Goal: Use online tool/utility

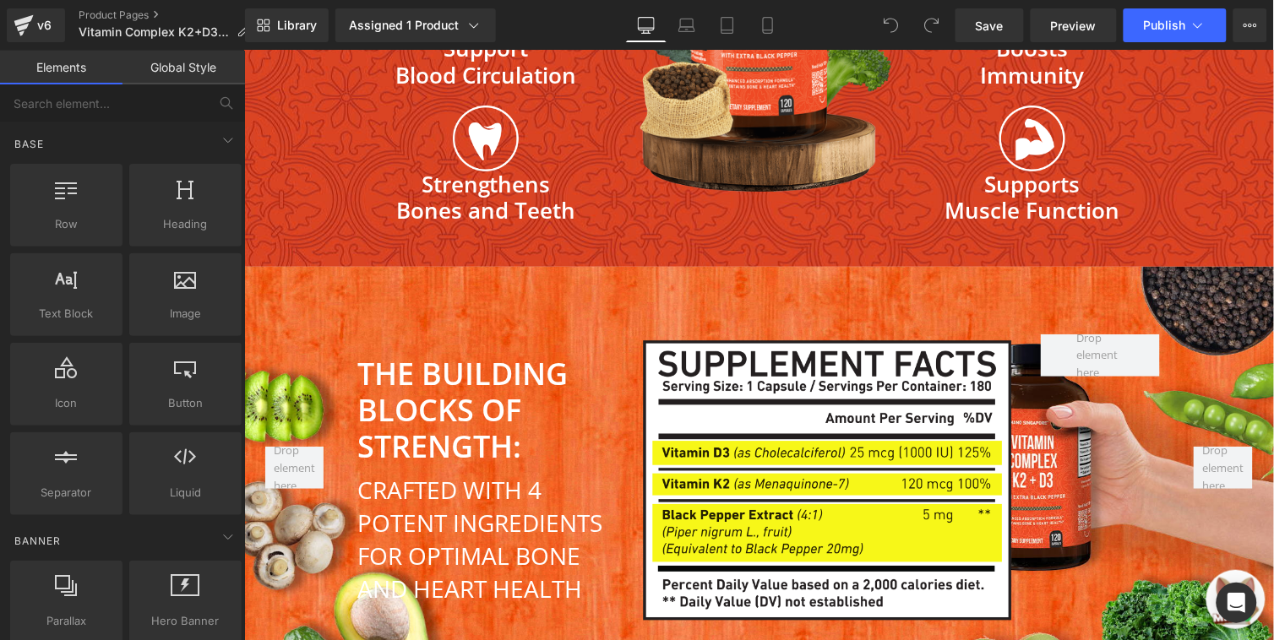
scroll to position [5203, 0]
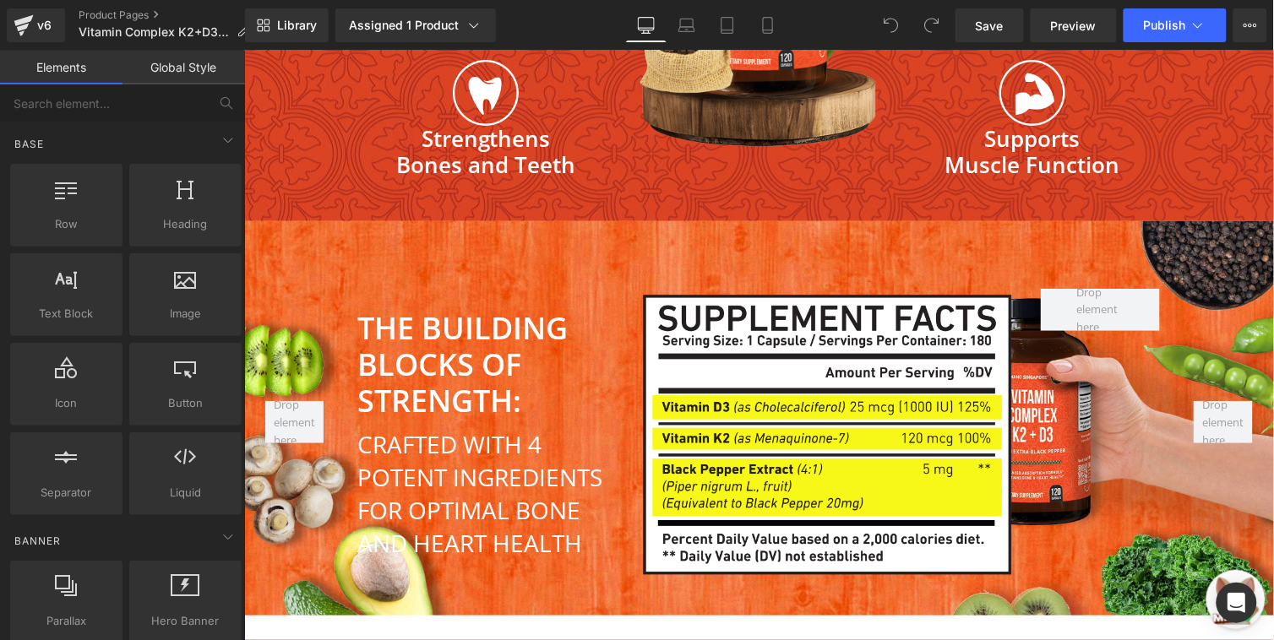
click at [834, 220] on div "Image Image THE BUILDING BLOCKS OF STRENGTH: Heading CRAFTED WITH 4 POTENT INGR…" at bounding box center [758, 417] width 1030 height 394
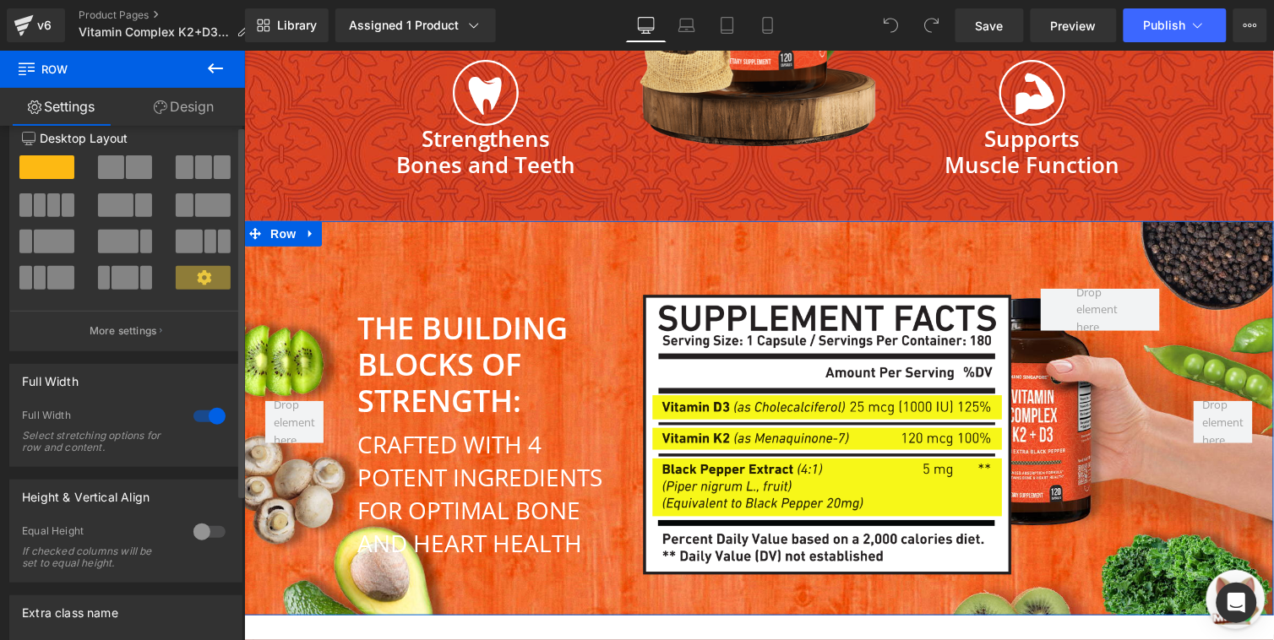
scroll to position [0, 0]
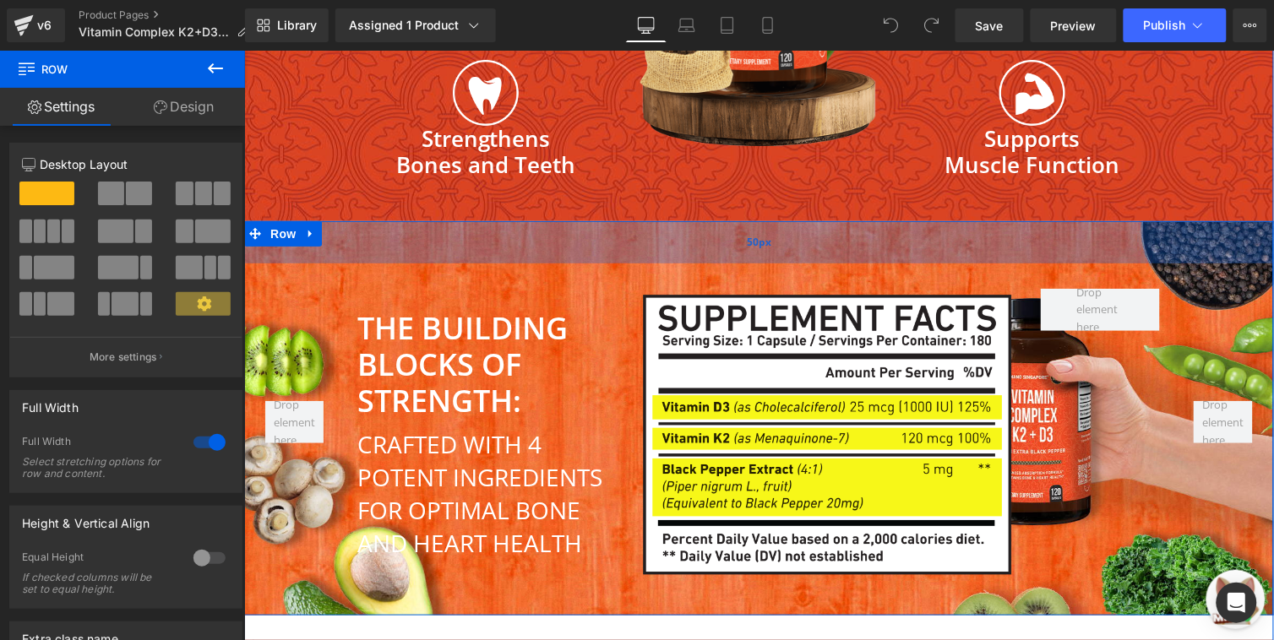
click at [527, 220] on div "50px" at bounding box center [758, 241] width 1030 height 42
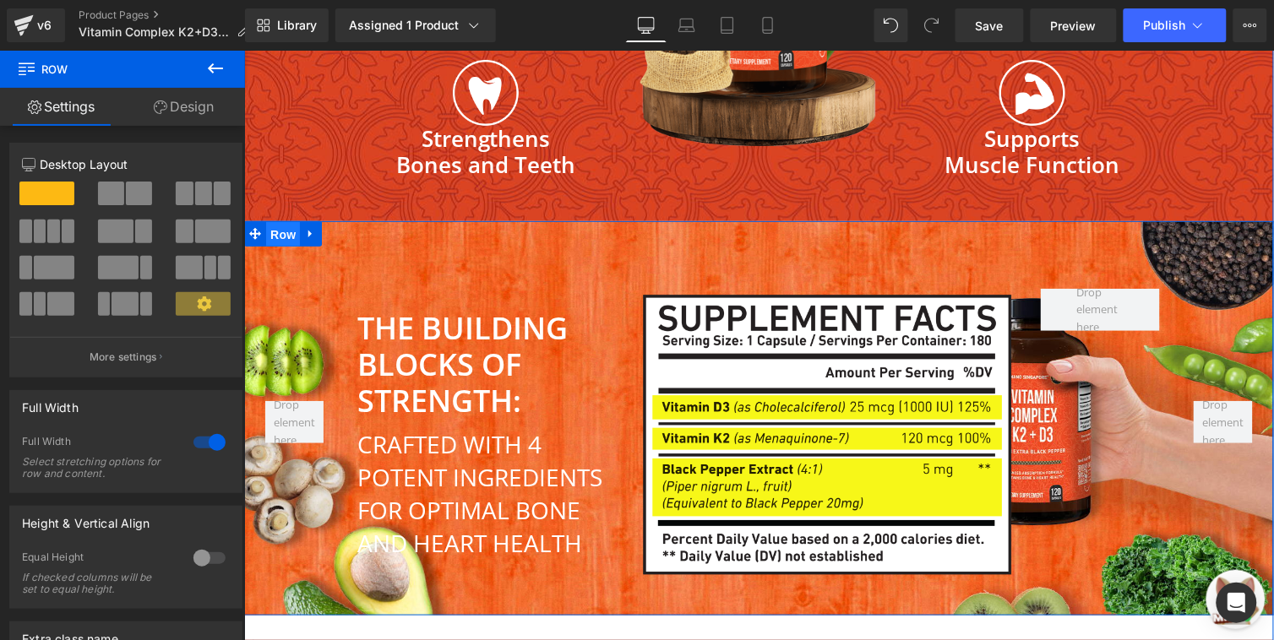
click at [265, 221] on span "Row" at bounding box center [282, 233] width 34 height 25
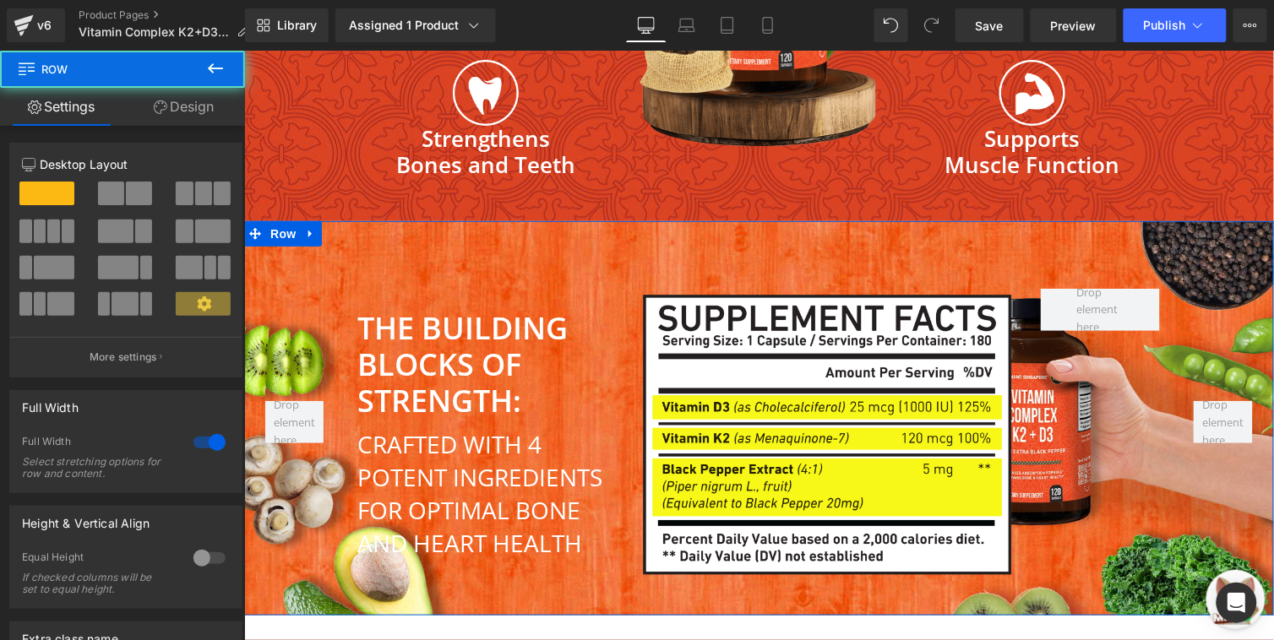
click at [156, 114] on link "Design" at bounding box center [183, 107] width 122 height 38
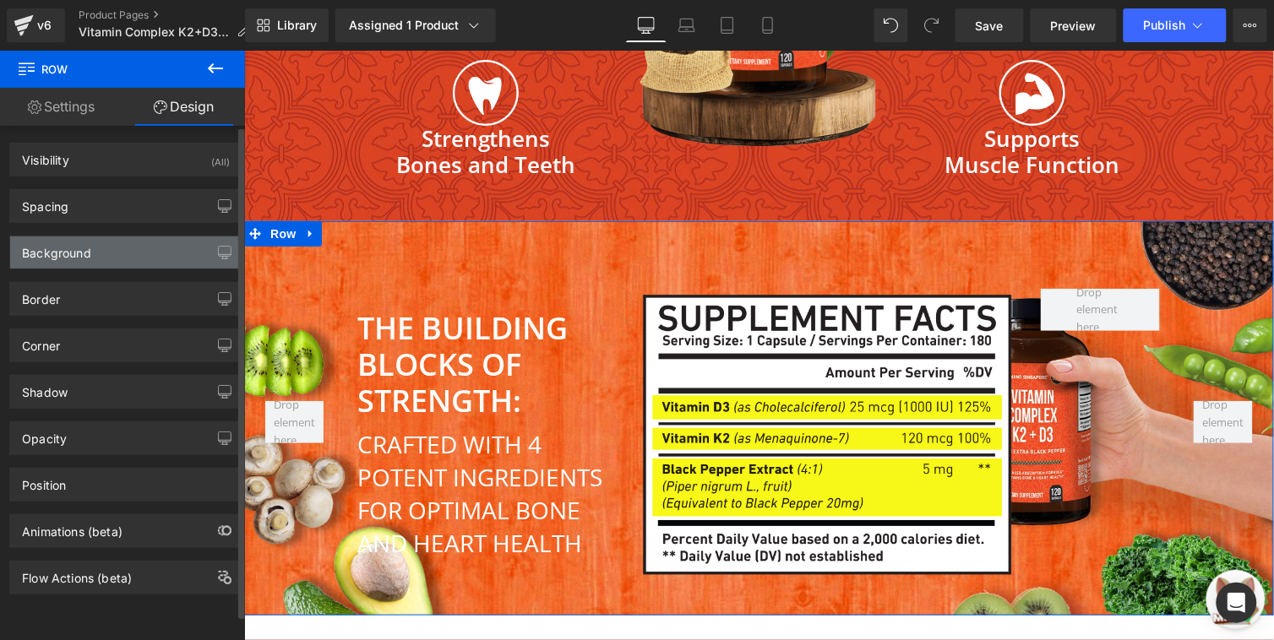
click at [128, 267] on div "Background" at bounding box center [125, 252] width 231 height 32
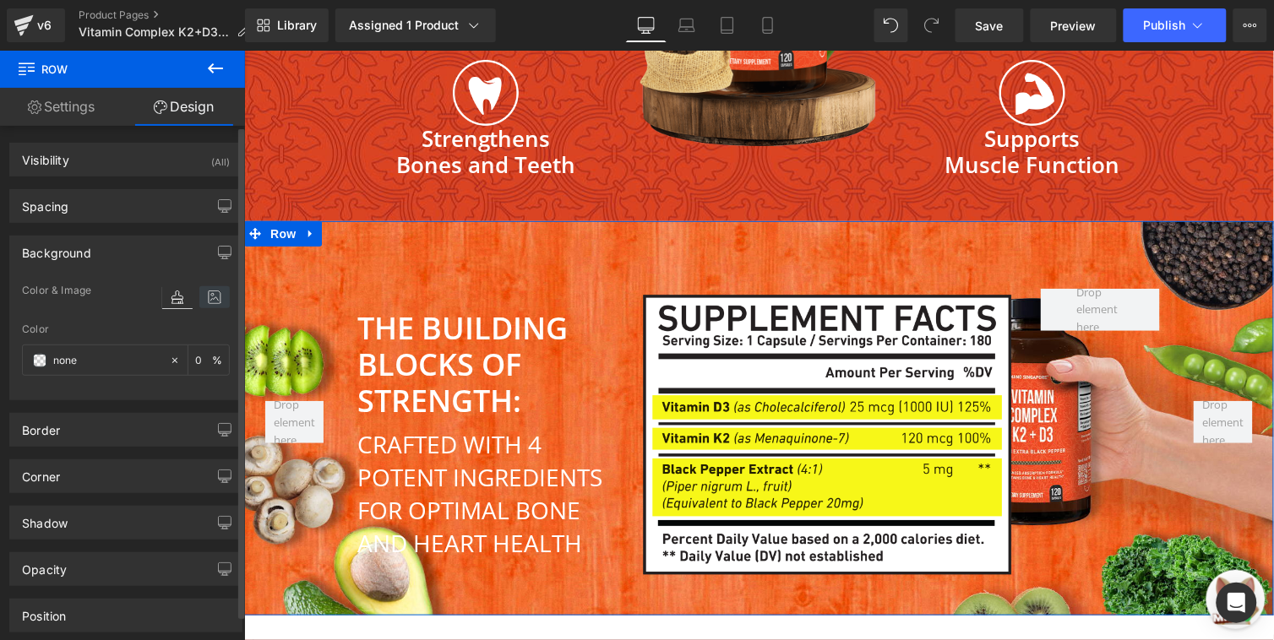
click at [214, 294] on icon at bounding box center [214, 297] width 30 height 22
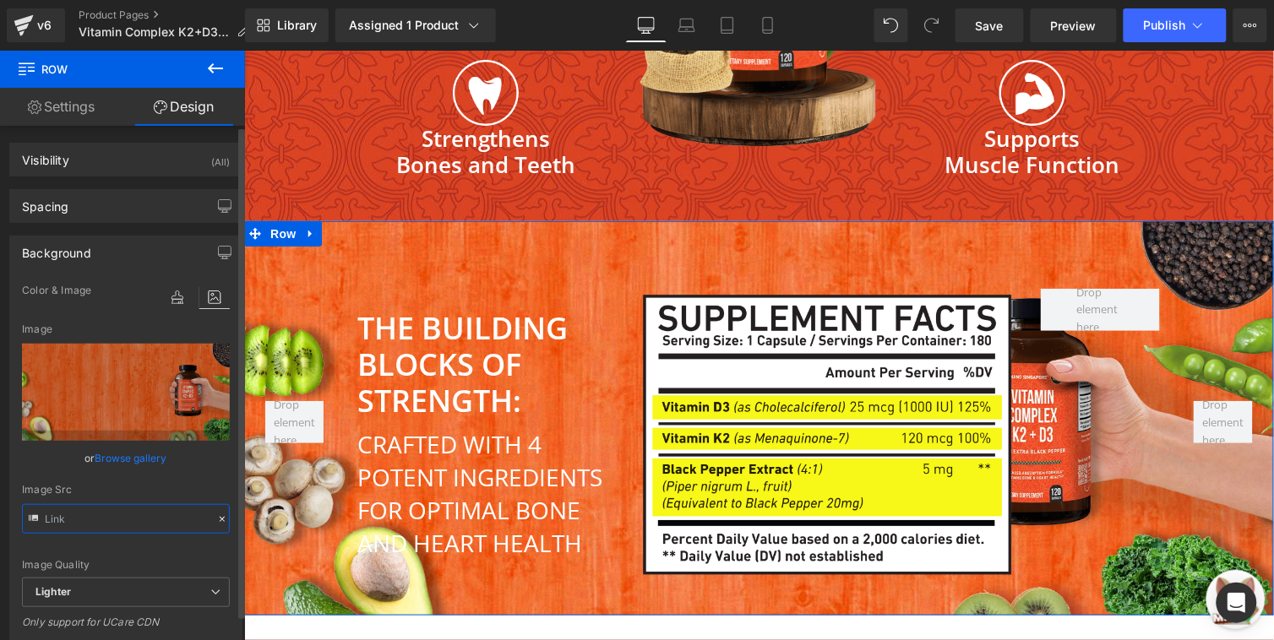
click at [131, 524] on input "text" at bounding box center [126, 519] width 208 height 30
type input "[URL][DOMAIN_NAME]"
